Goal: Information Seeking & Learning: Learn about a topic

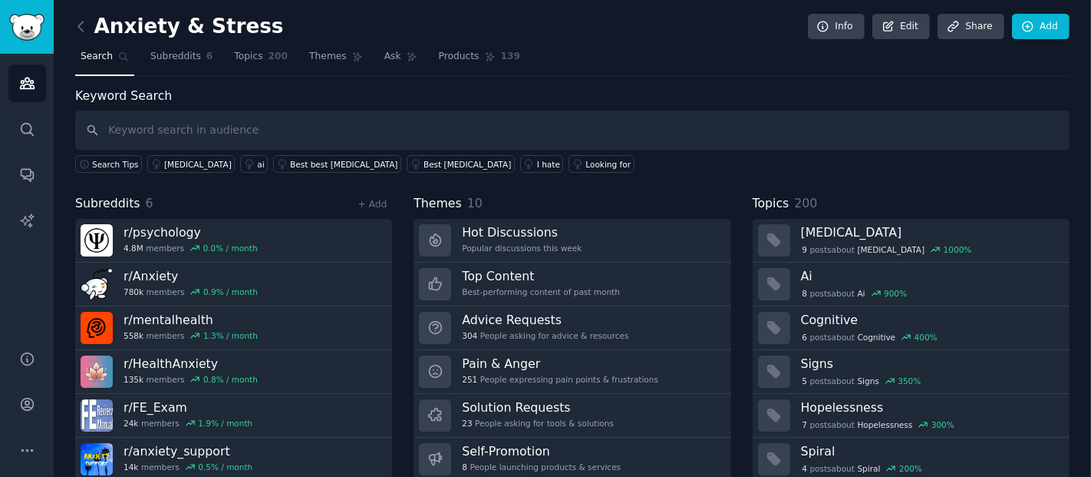
scroll to position [48, 0]
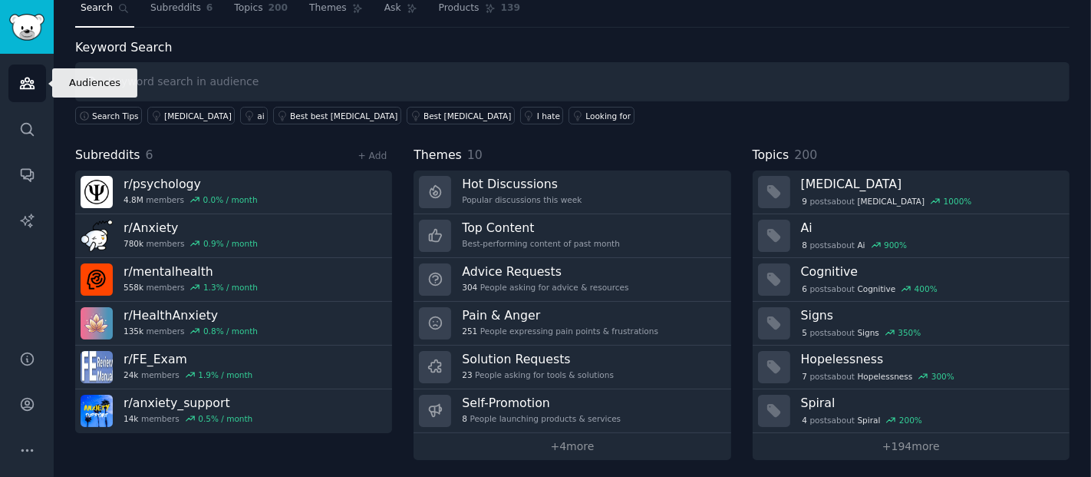
click at [31, 87] on icon "Sidebar" at bounding box center [27, 83] width 16 height 16
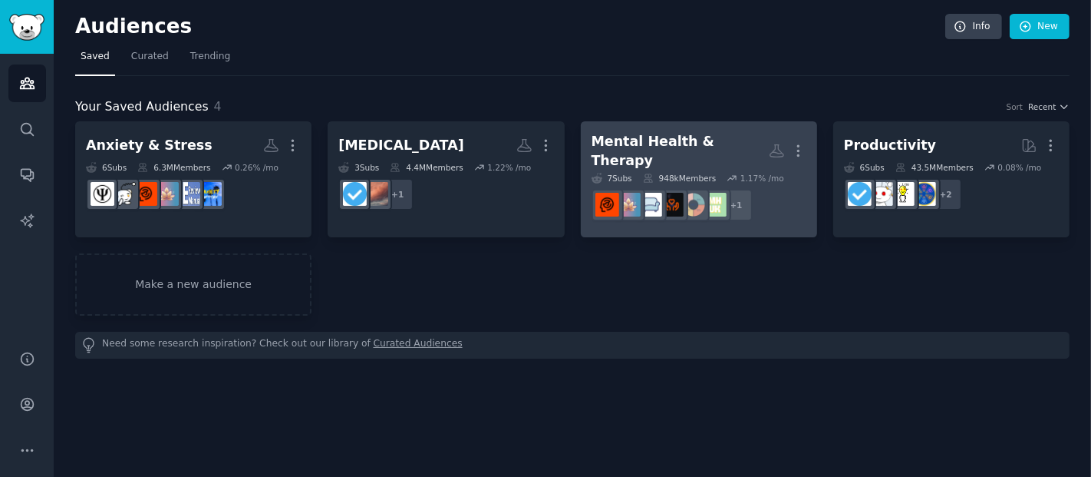
click at [734, 154] on h2 "Mental Health & Therapy More" at bounding box center [699, 151] width 215 height 38
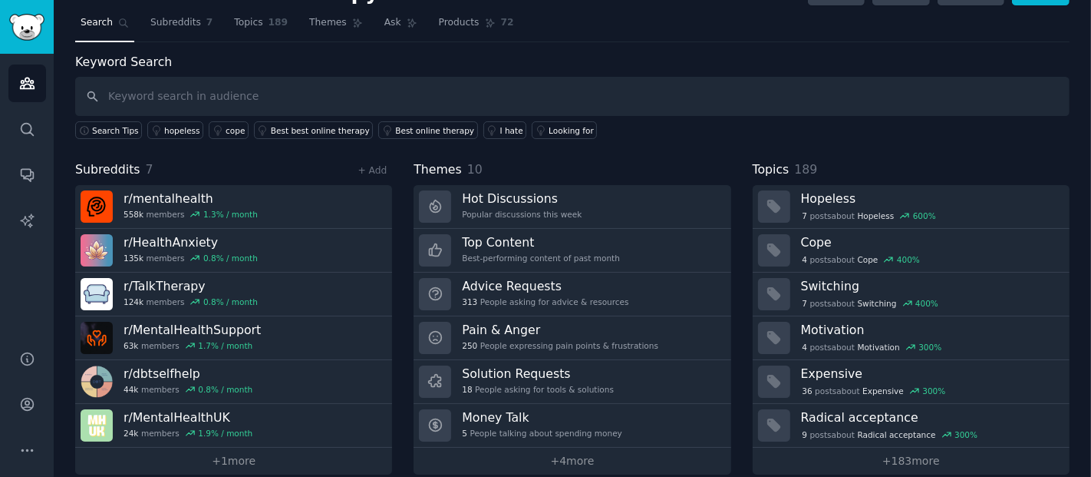
scroll to position [48, 0]
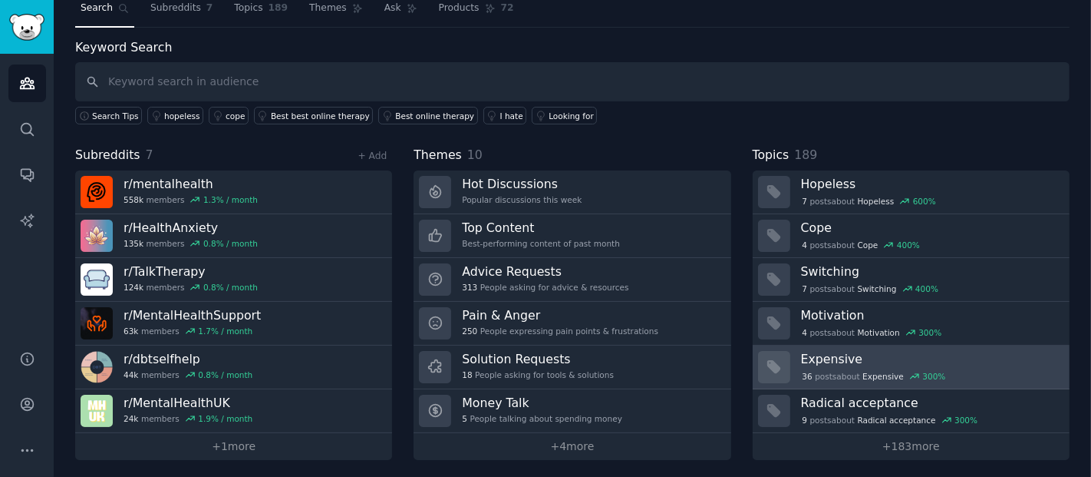
click at [866, 374] on span "Expensive" at bounding box center [883, 376] width 41 height 11
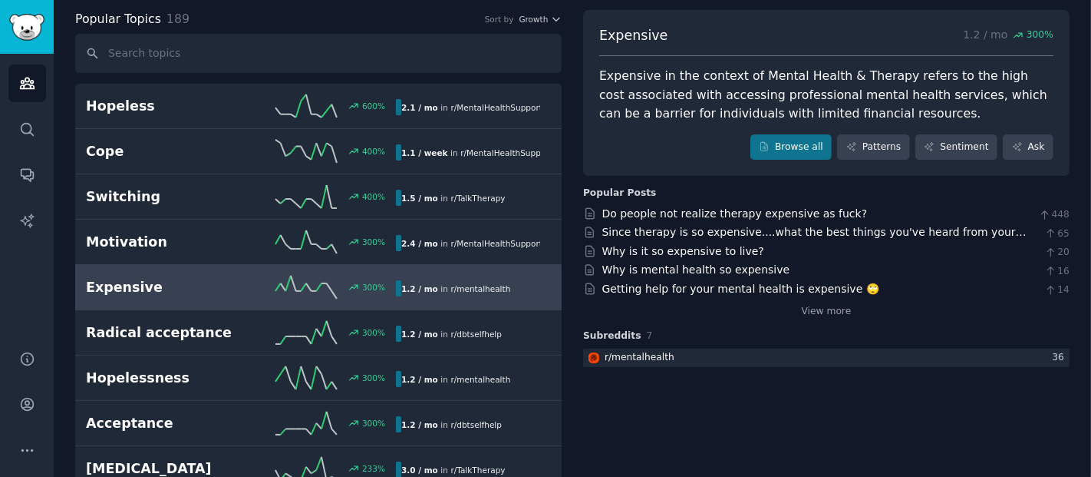
scroll to position [78, 0]
click at [898, 146] on link "Patterns" at bounding box center [873, 147] width 72 height 26
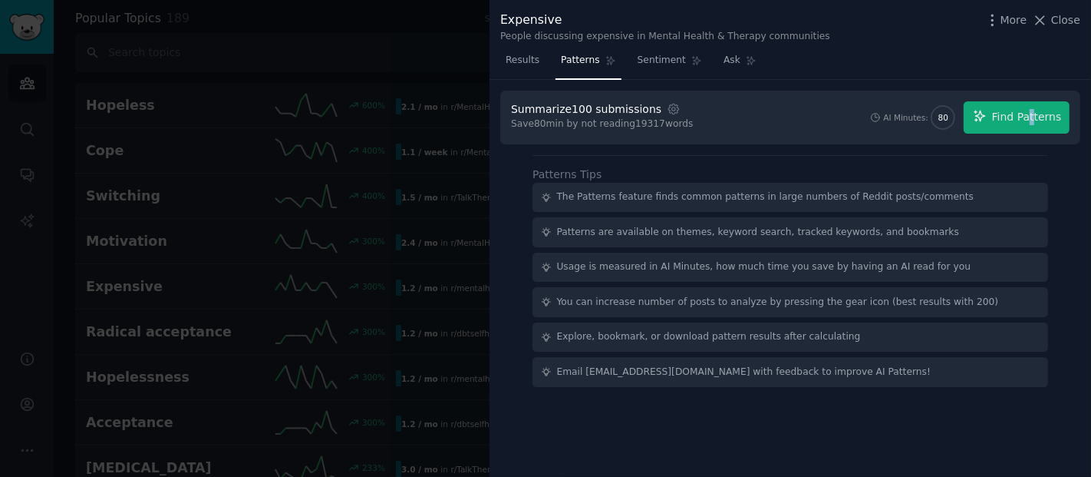
drag, startPoint x: 1000, startPoint y: 114, endPoint x: 1035, endPoint y: 87, distance: 43.9
click at [1035, 87] on div "Summarize 100 submissions Settings Save 80 min by not reading 19317 words AI Mi…" at bounding box center [791, 241] width 602 height 323
click at [1018, 68] on div "Results Patterns Sentiment Ask" at bounding box center [791, 63] width 602 height 31
click at [657, 66] on span "Sentiment" at bounding box center [662, 61] width 48 height 14
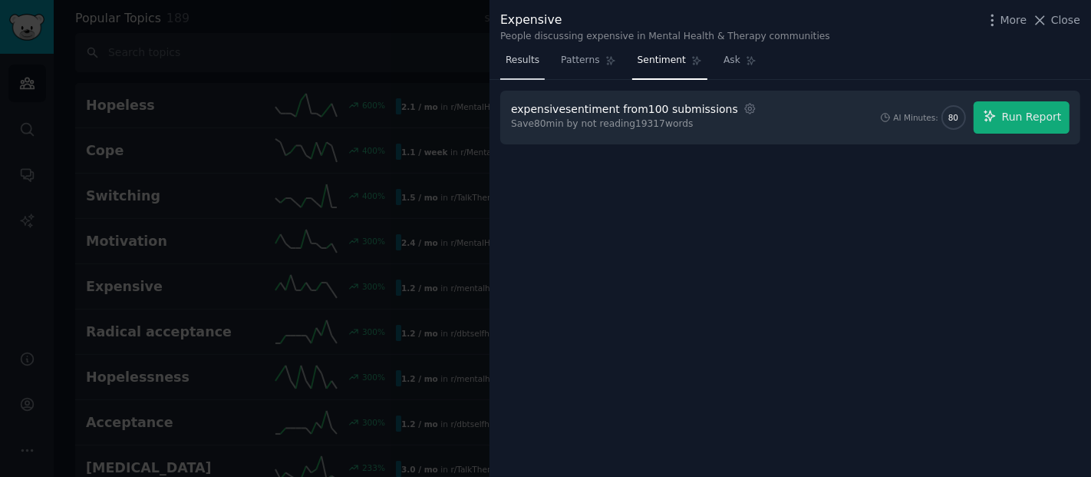
click at [530, 64] on span "Results" at bounding box center [523, 61] width 34 height 14
click at [569, 66] on span "Patterns" at bounding box center [580, 61] width 38 height 14
click at [578, 58] on span "Patterns" at bounding box center [580, 61] width 38 height 14
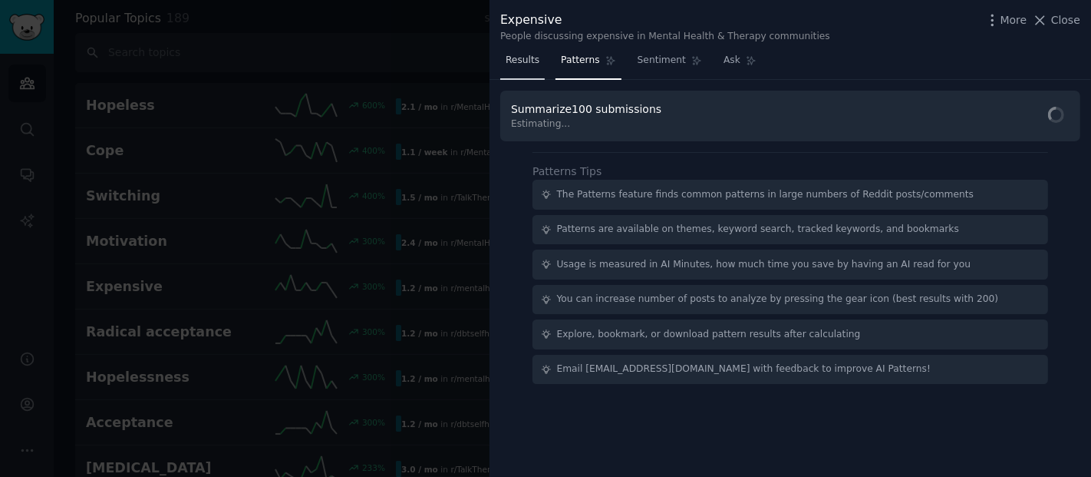
click at [532, 62] on span "Results" at bounding box center [523, 61] width 34 height 14
click at [441, 63] on div at bounding box center [545, 238] width 1091 height 477
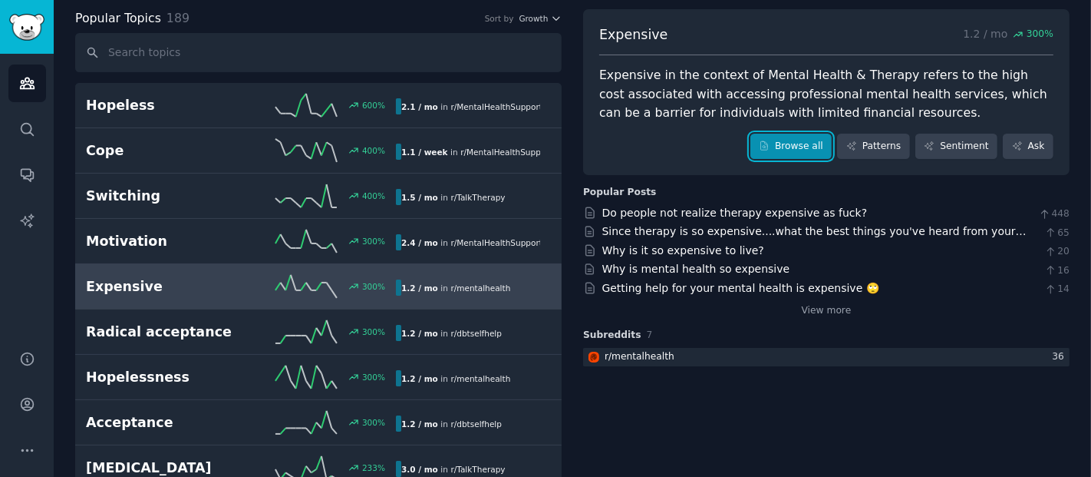
click at [787, 145] on link "Browse all" at bounding box center [792, 147] width 82 height 26
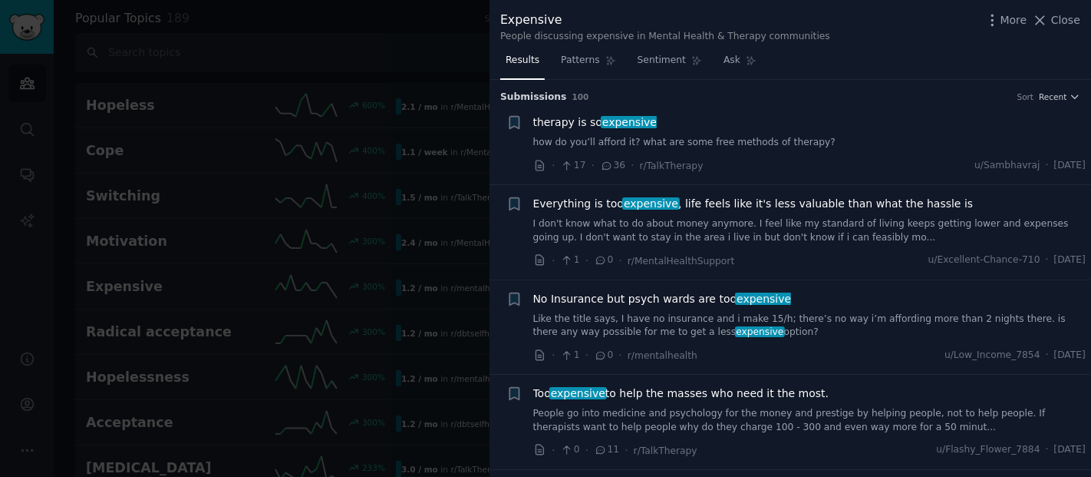
click at [581, 117] on span "therapy is so expensive" at bounding box center [595, 122] width 124 height 16
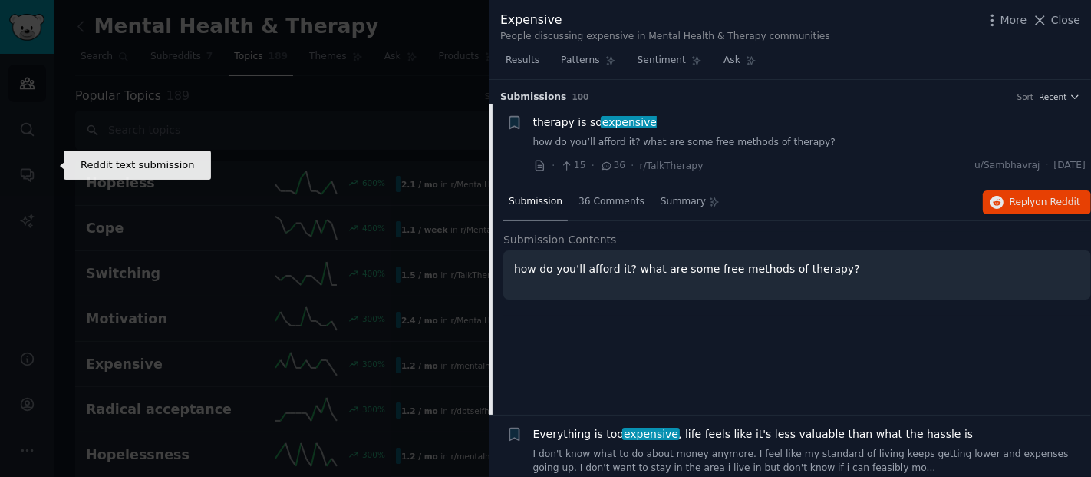
scroll to position [17, 0]
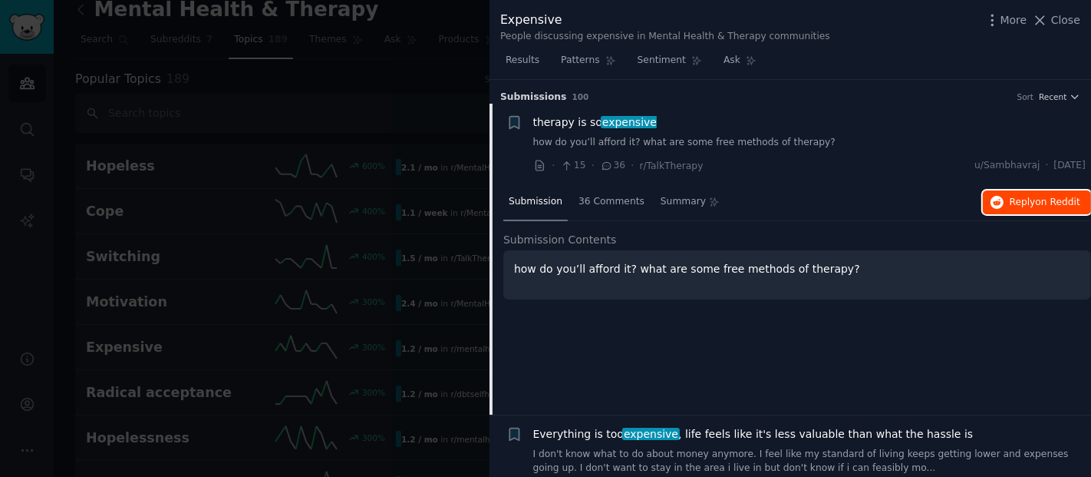
click at [998, 196] on icon "button" at bounding box center [998, 203] width 14 height 14
